Goal: Check status: Check status

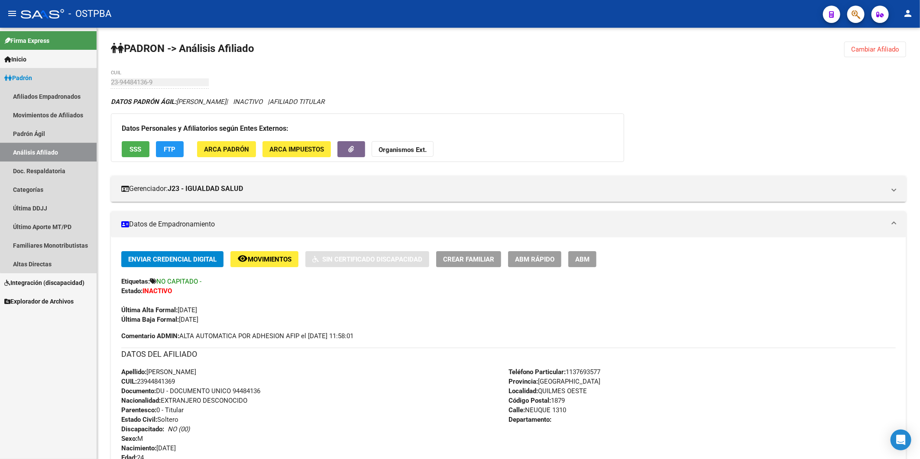
click at [67, 153] on link "Análisis Afiliado" at bounding box center [48, 152] width 97 height 19
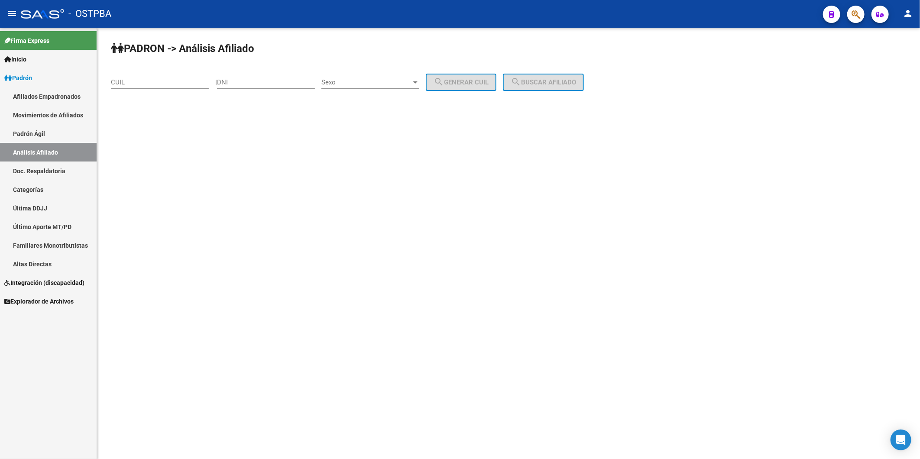
click at [248, 84] on input "DNI" at bounding box center [266, 82] width 98 height 8
type input "18236695"
drag, startPoint x: 424, startPoint y: 172, endPoint x: 452, endPoint y: 120, distance: 59.9
click at [428, 166] on mat-sidenav-content "PADRON -> Análisis Afiliado CUIL | 18236695 DNI Sexo Sexo search Generar CUIL s…" at bounding box center [508, 243] width 823 height 431
click at [418, 81] on div at bounding box center [415, 82] width 4 height 2
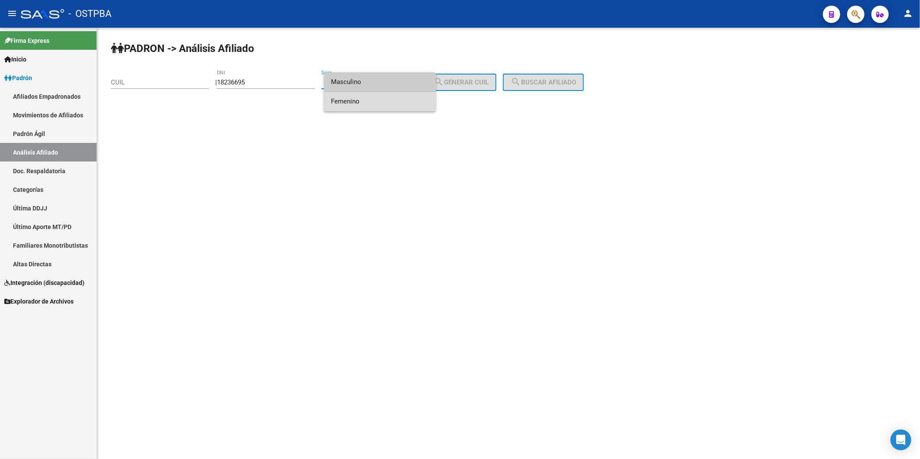
click at [419, 103] on span "Femenino" at bounding box center [380, 101] width 98 height 19
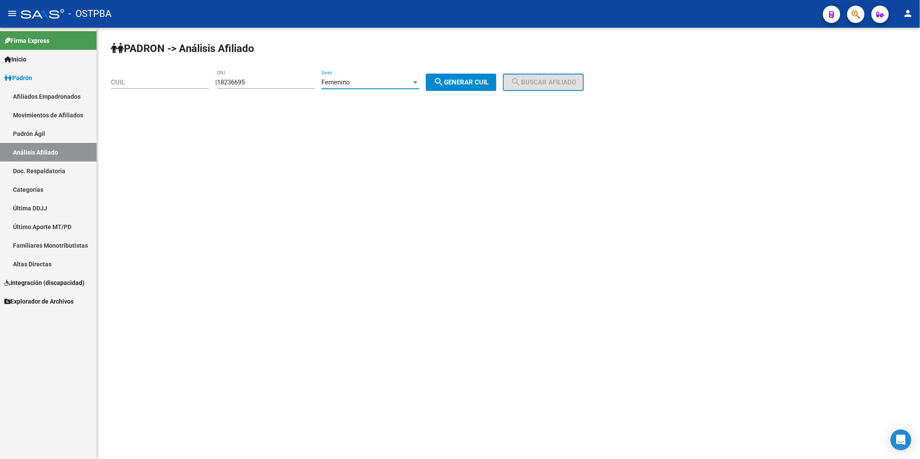
drag, startPoint x: 487, startPoint y: 72, endPoint x: 483, endPoint y: 81, distance: 9.9
click at [483, 81] on div "PADRON -> Análisis Afiliado CUIL | 18236695 DNI Femenino Sexo search Generar CU…" at bounding box center [508, 73] width 823 height 91
click at [478, 75] on button "search Generar CUIL" at bounding box center [461, 82] width 71 height 17
click at [540, 87] on button "search Buscar afiliado" at bounding box center [543, 82] width 81 height 17
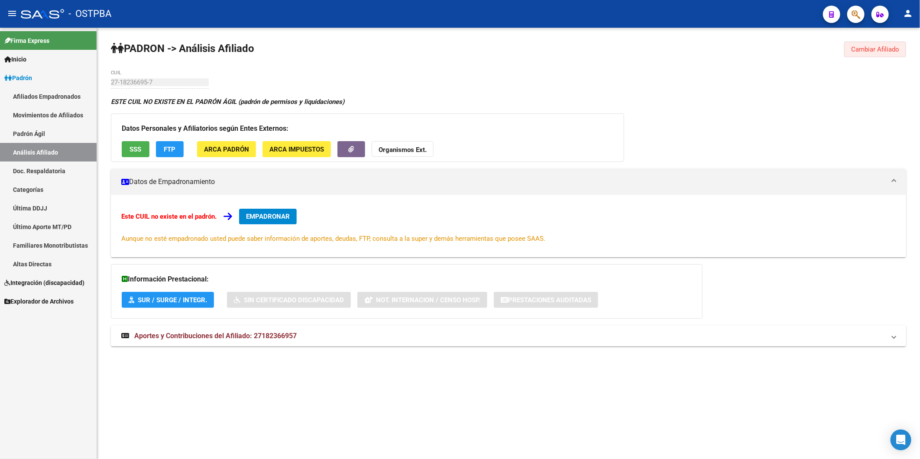
click at [877, 49] on span "Cambiar Afiliado" at bounding box center [875, 49] width 48 height 8
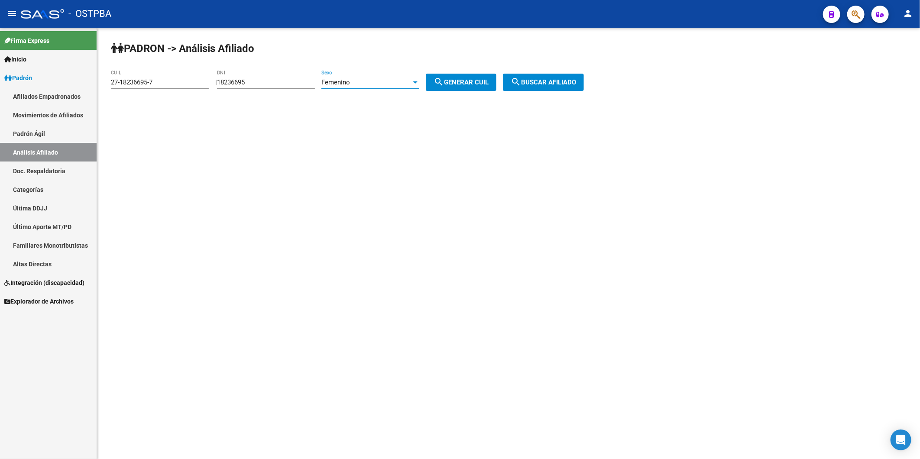
click at [418, 82] on div at bounding box center [415, 82] width 4 height 2
click at [413, 62] on span "Masculino" at bounding box center [380, 62] width 98 height 19
click at [467, 81] on span "search Generar CUIL" at bounding box center [461, 82] width 55 height 8
type input "20-18236695-2"
click at [556, 87] on button "search Buscar afiliado" at bounding box center [543, 82] width 81 height 17
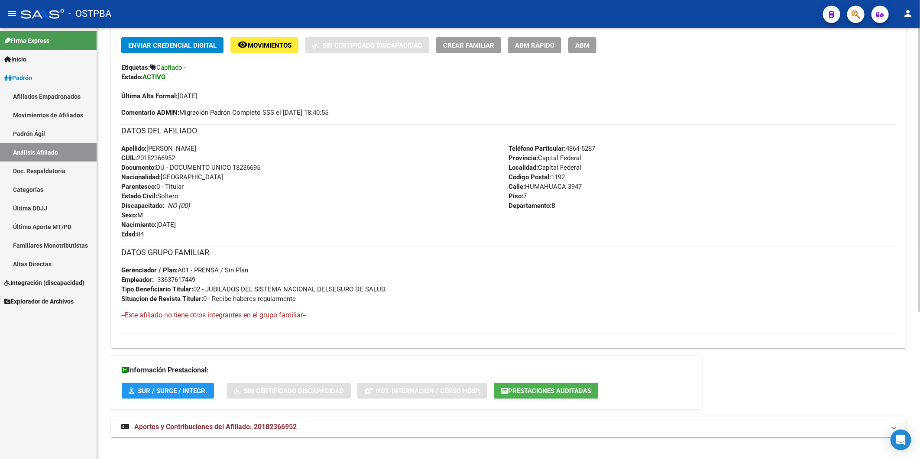
scroll to position [223, 0]
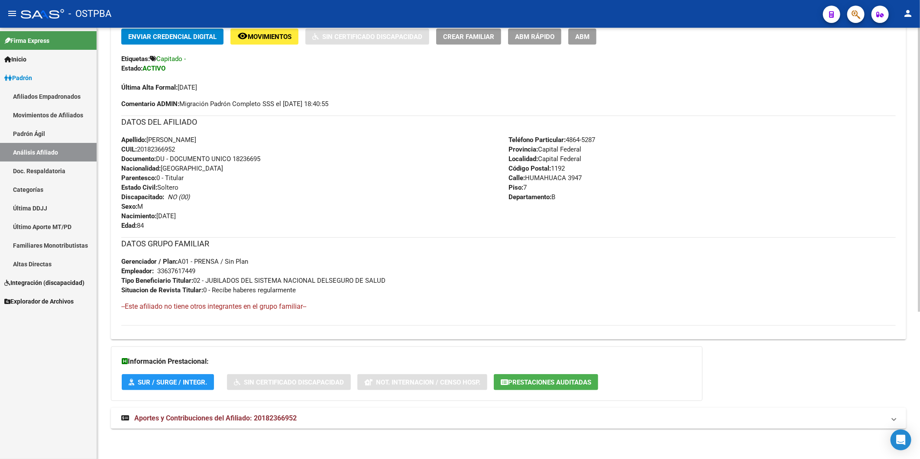
click at [276, 417] on span "Aportes y Contribuciones del Afiliado: 20182366952" at bounding box center [215, 418] width 162 height 8
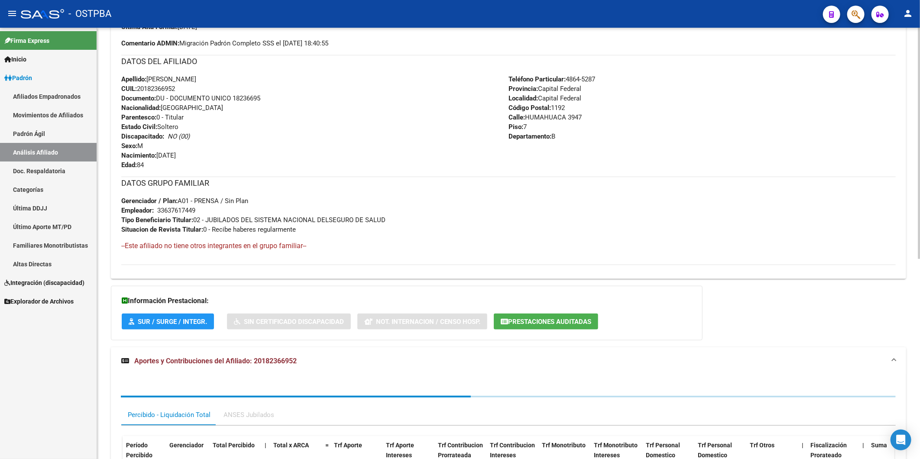
scroll to position [373, 0]
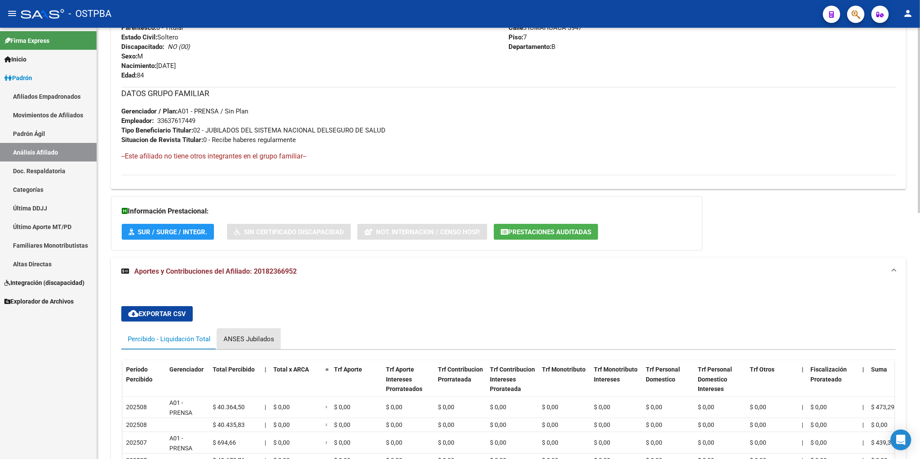
click at [256, 340] on div "ANSES Jubilados" at bounding box center [249, 339] width 51 height 10
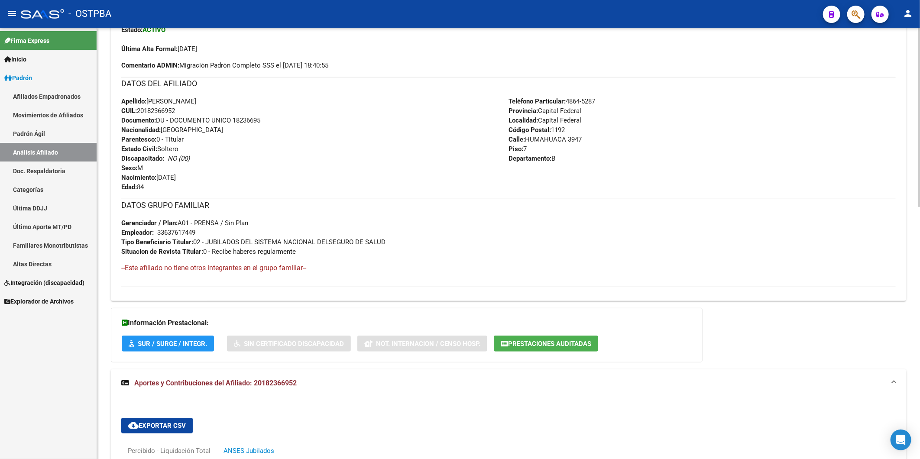
scroll to position [385, 0]
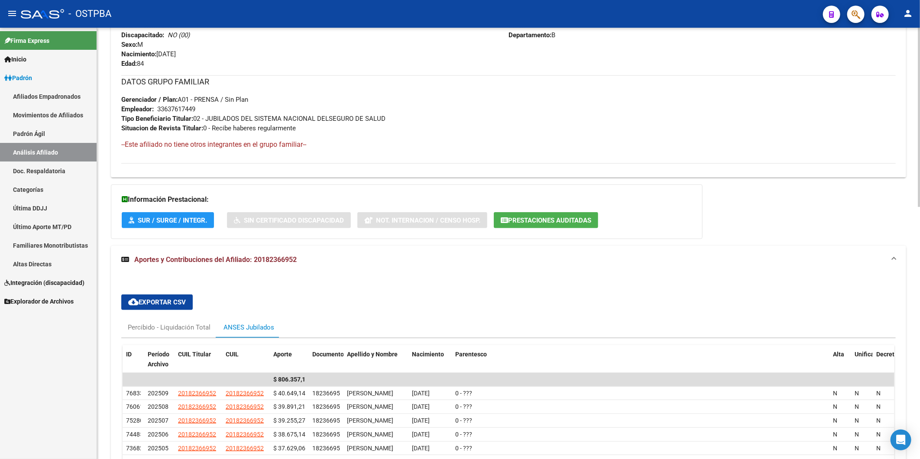
click at [359, 316] on div "cloud_download Exportar CSV Percibido - Liquidación Total ANSES Jubilados ID Pe…" at bounding box center [508, 422] width 774 height 268
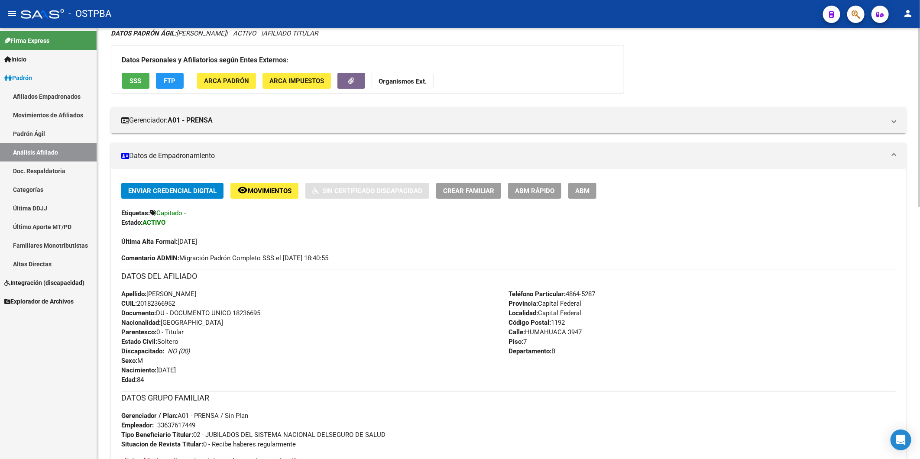
scroll to position [0, 0]
